Goal: Information Seeking & Learning: Learn about a topic

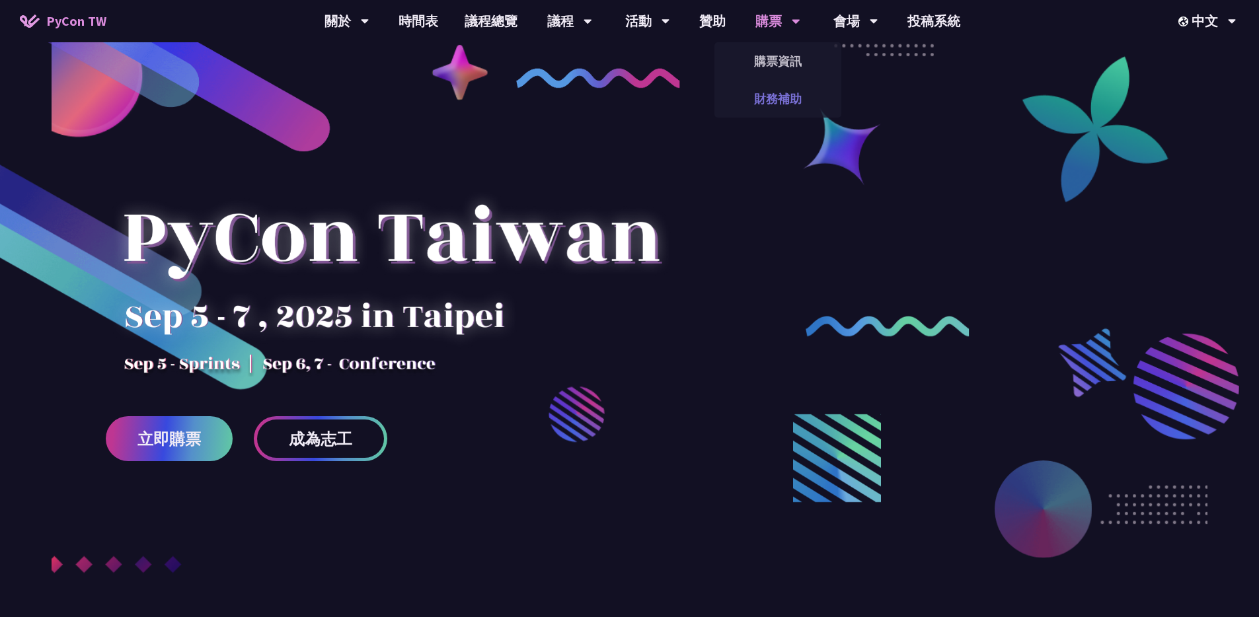
click at [771, 96] on link "財務補助" at bounding box center [778, 98] width 127 height 31
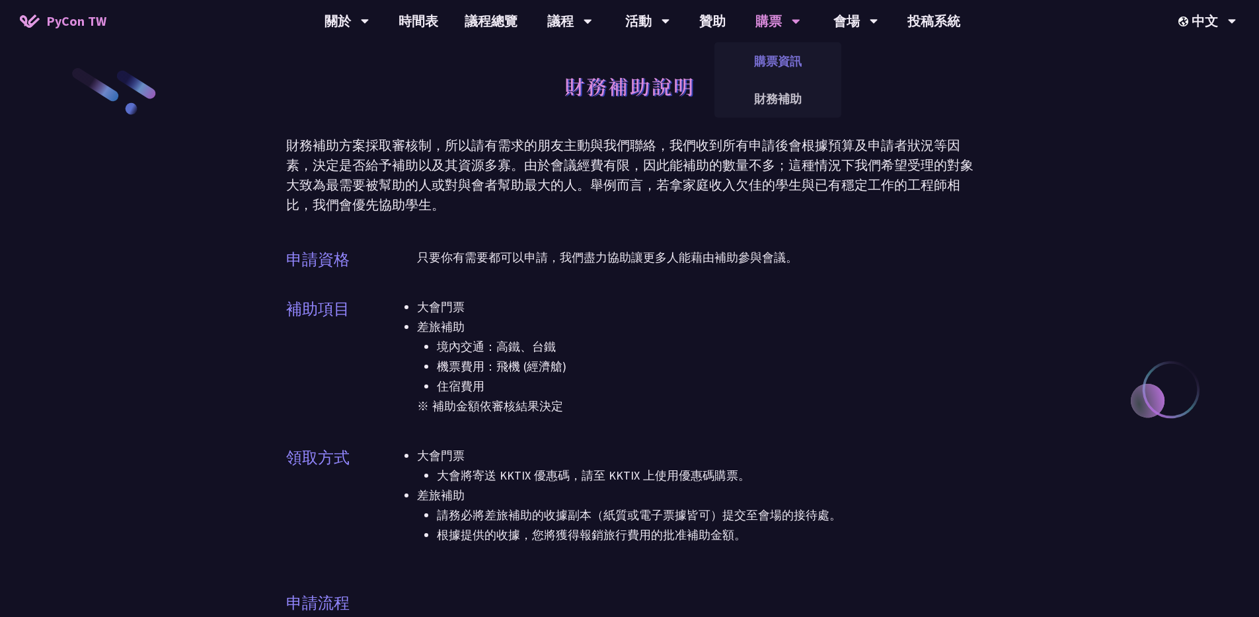
click at [768, 57] on link "購票資訊" at bounding box center [778, 61] width 127 height 31
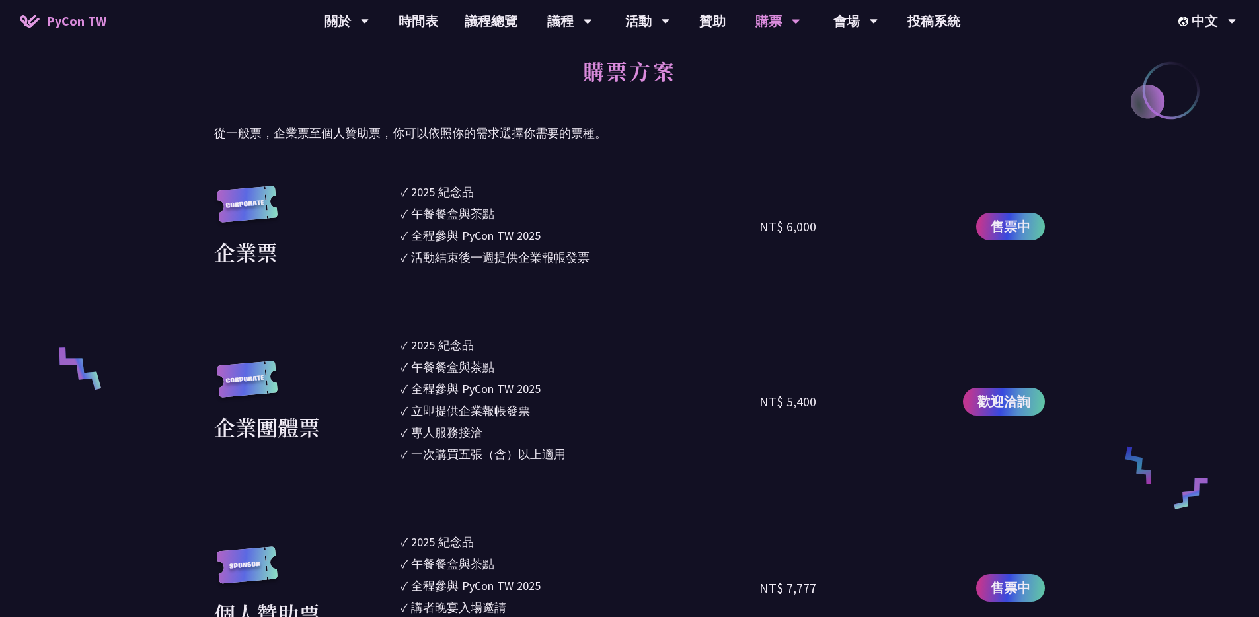
scroll to position [358, 0]
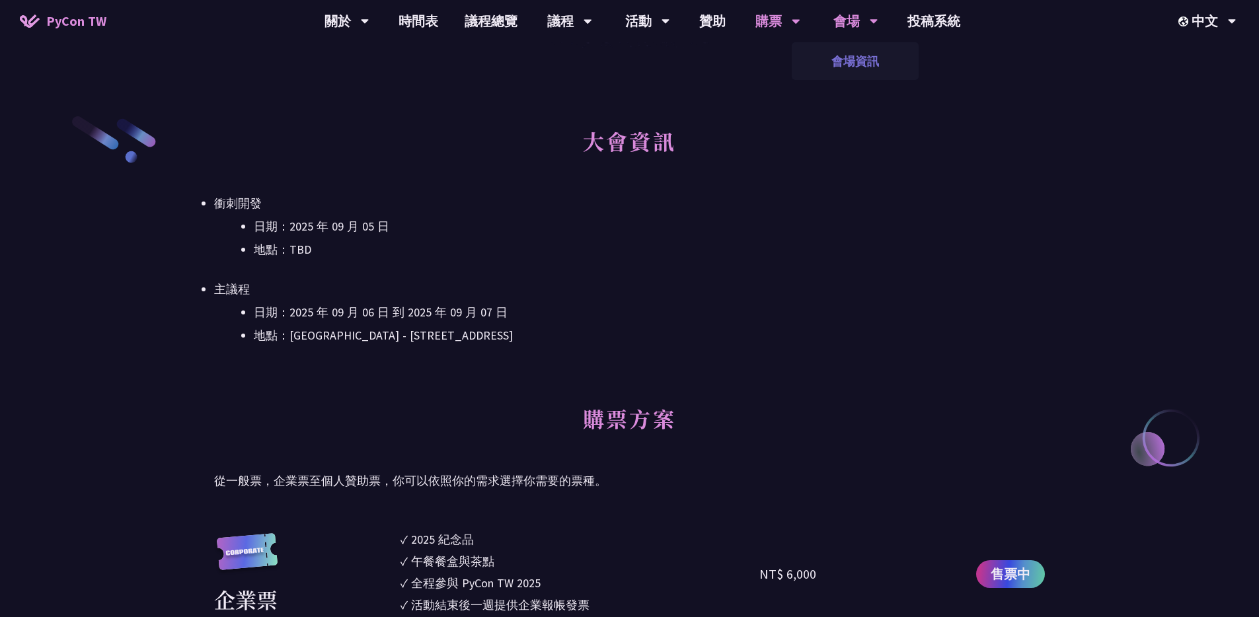
click at [855, 53] on link "會場資訊" at bounding box center [855, 61] width 127 height 31
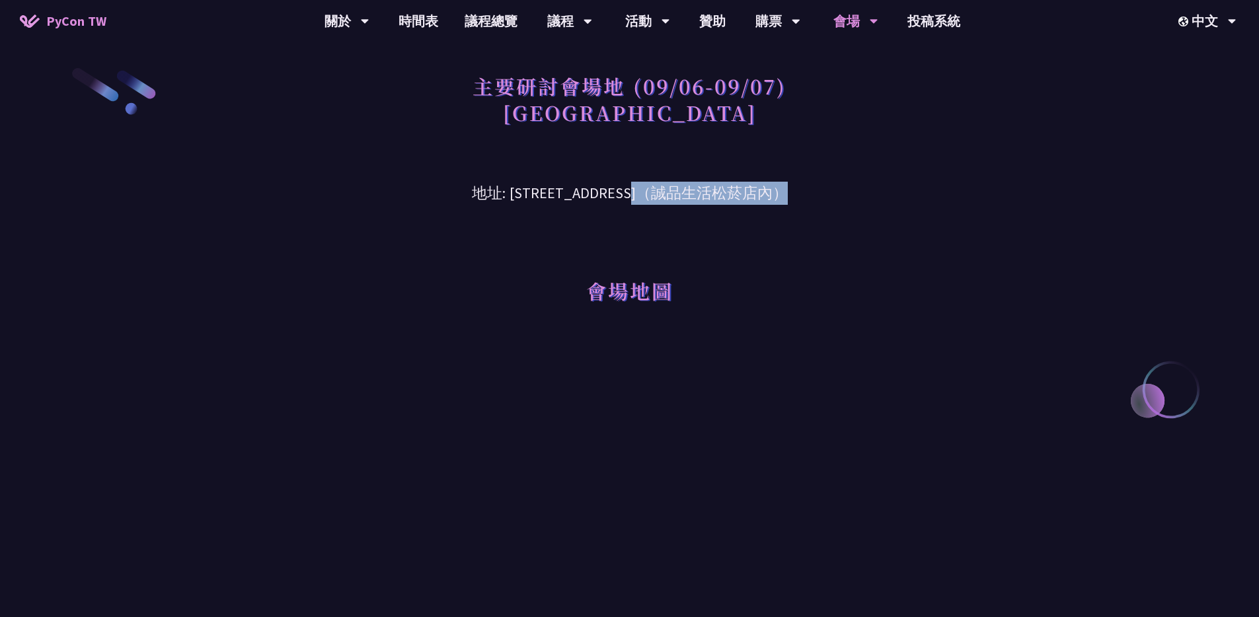
drag, startPoint x: 563, startPoint y: 188, endPoint x: 676, endPoint y: 192, distance: 112.4
click at [676, 192] on h3 "地址: [STREET_ADDRESS]（誠品生活松菸店內）" at bounding box center [629, 183] width 687 height 43
click at [527, 192] on h3 "地址: [STREET_ADDRESS]（誠品生活松菸店內）" at bounding box center [629, 183] width 687 height 43
click at [424, 20] on link "時間表" at bounding box center [418, 21] width 66 height 42
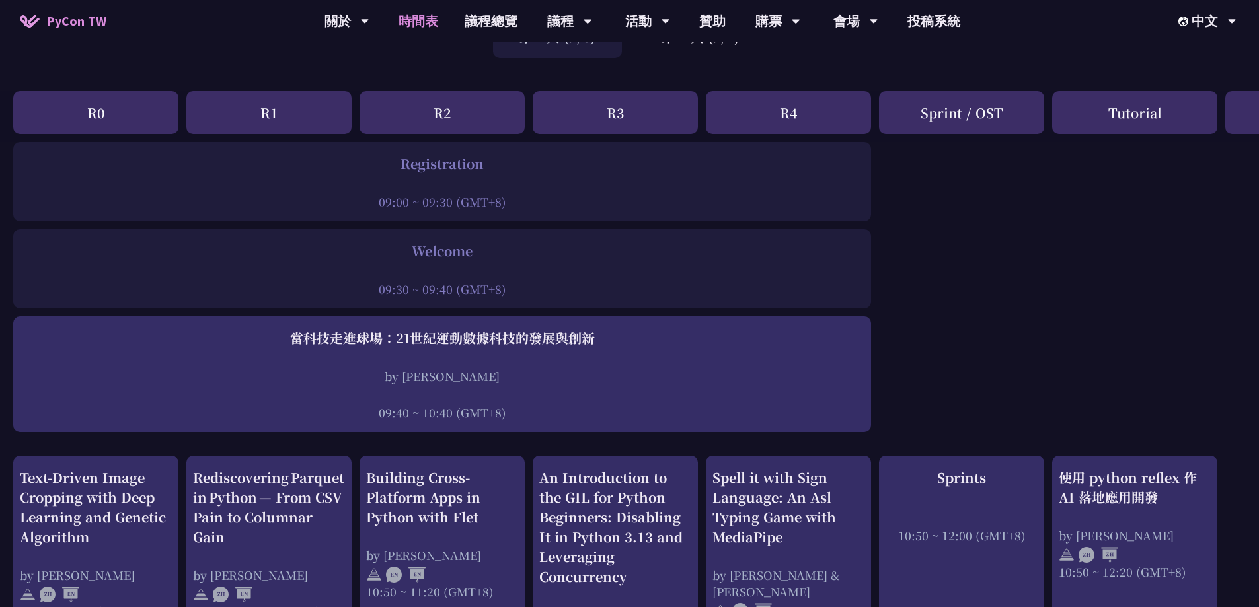
scroll to position [469, 0]
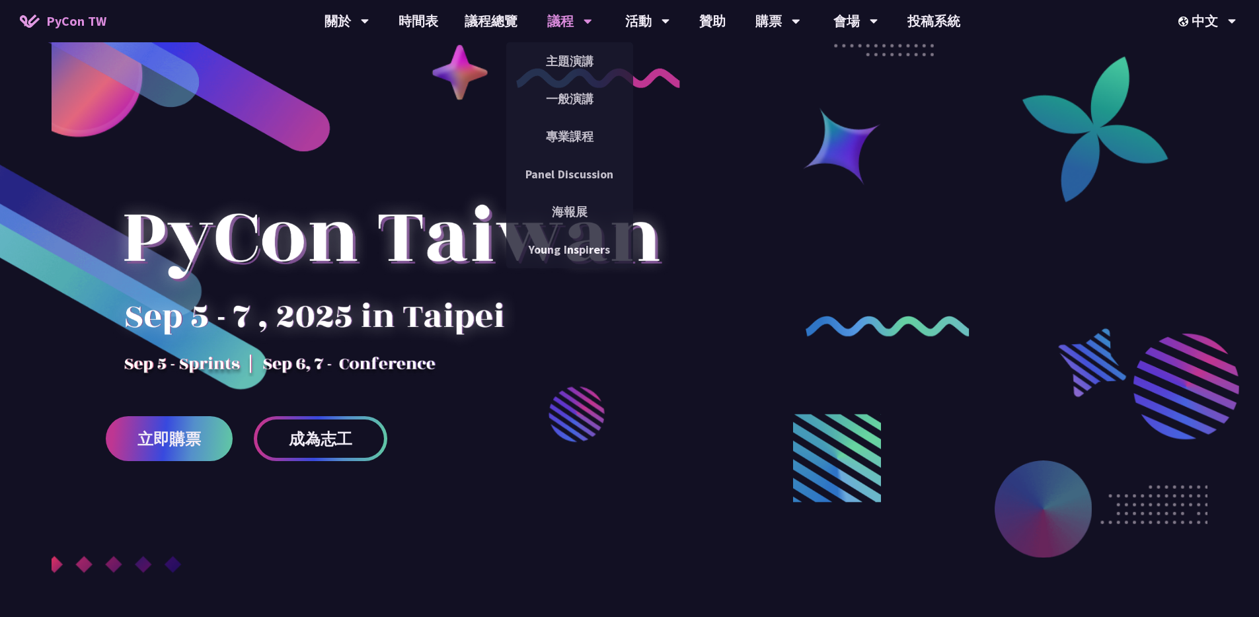
click at [567, 24] on div "議程" at bounding box center [569, 21] width 45 height 42
click at [578, 63] on link "主題演講" at bounding box center [569, 61] width 127 height 31
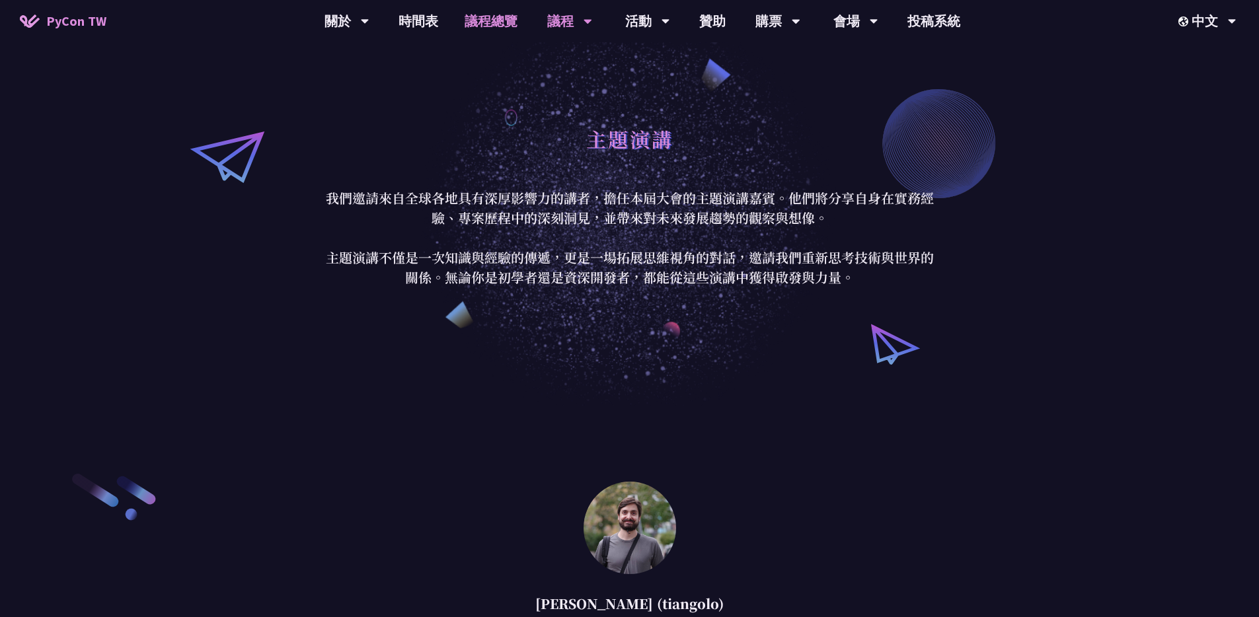
click at [485, 20] on link "議程總覽" at bounding box center [490, 21] width 79 height 42
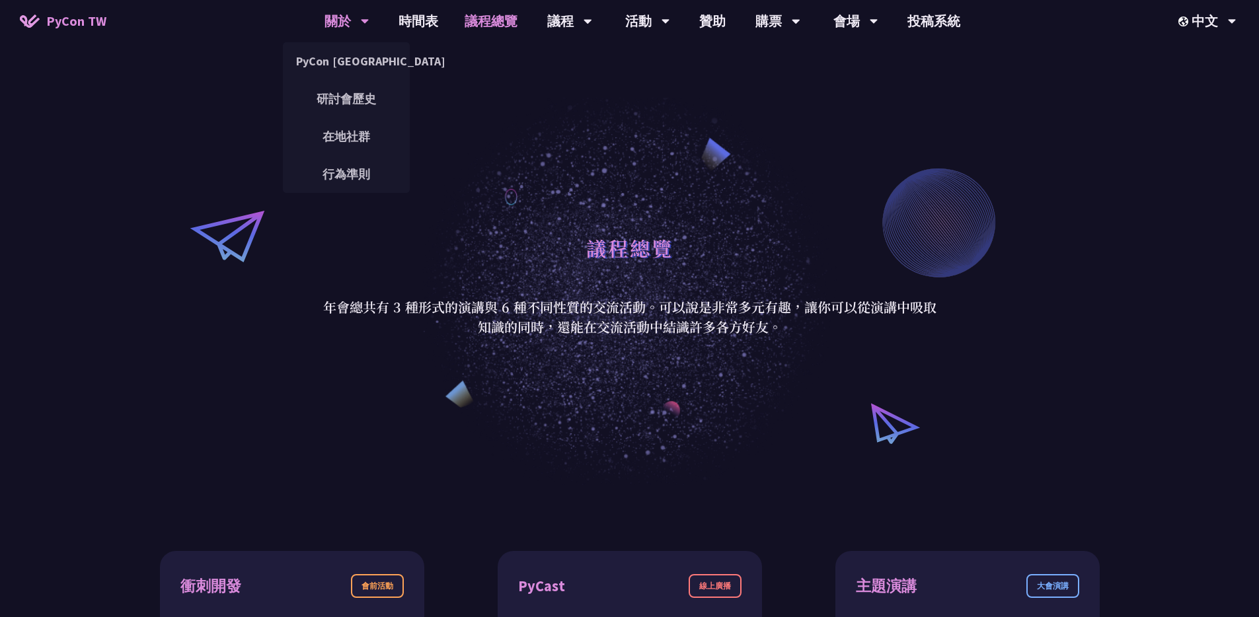
click at [336, 24] on div "關於" at bounding box center [347, 21] width 45 height 42
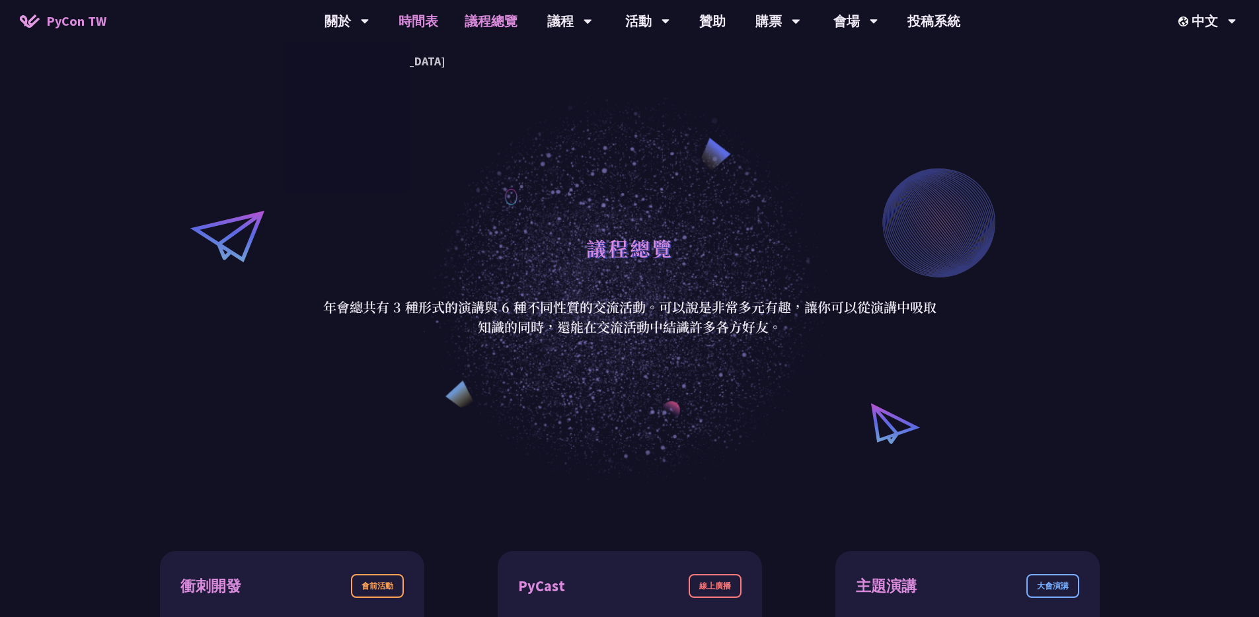
click at [437, 20] on link "時間表" at bounding box center [418, 21] width 66 height 42
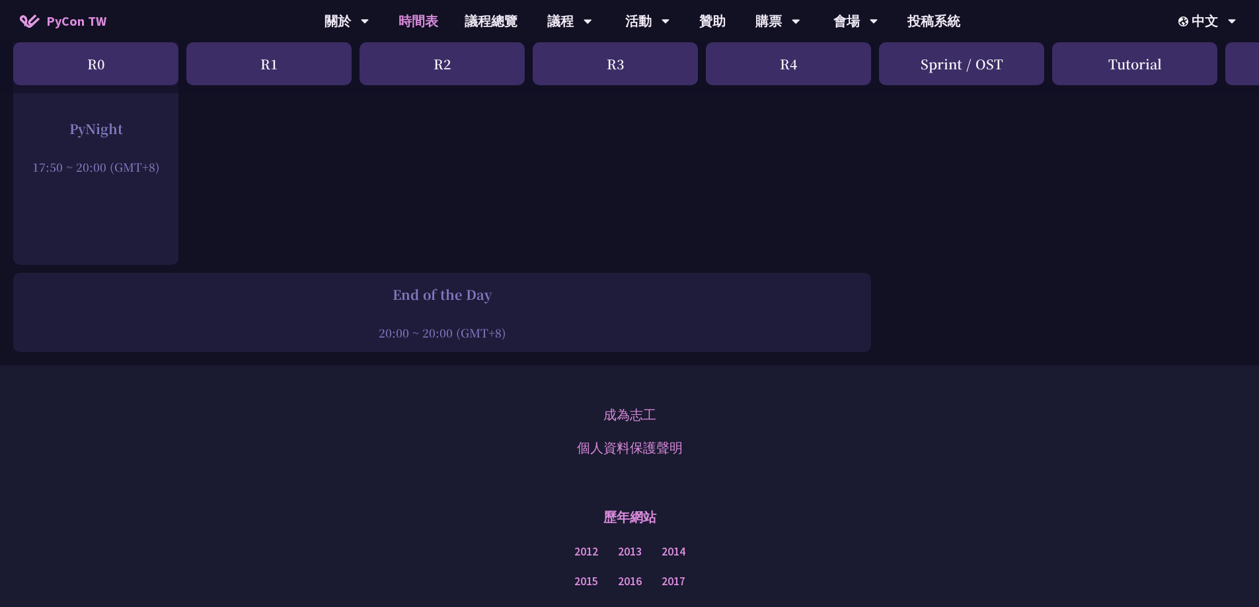
scroll to position [2295, 0]
